Goal: Task Accomplishment & Management: Complete application form

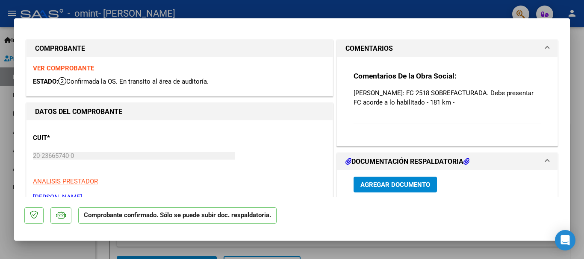
type input "$ 0,00"
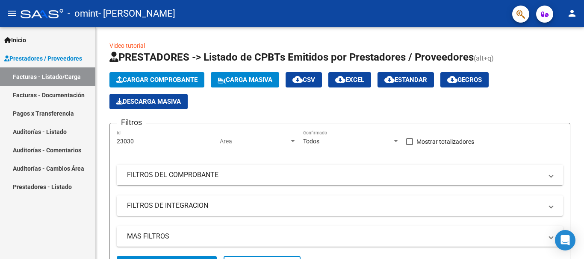
click at [574, 12] on mat-icon "person" at bounding box center [572, 13] width 10 height 10
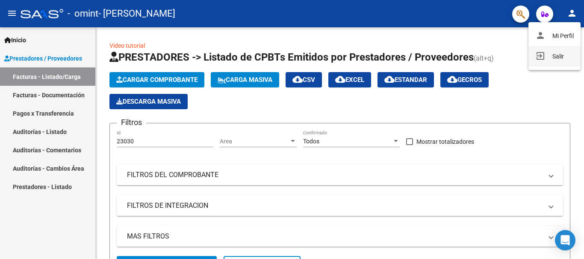
click at [564, 50] on button "exit_to_app Salir" at bounding box center [554, 56] width 52 height 21
